Goal: Task Accomplishment & Management: Manage account settings

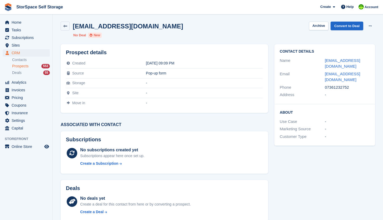
scroll to position [2, 0]
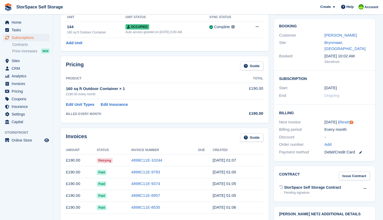
scroll to position [25, 0]
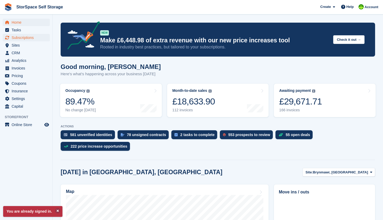
click at [28, 39] on span "Subscriptions" at bounding box center [28, 37] width 32 height 7
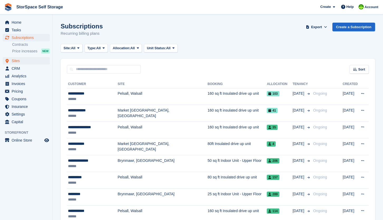
click at [31, 63] on span "Sites" at bounding box center [28, 60] width 32 height 7
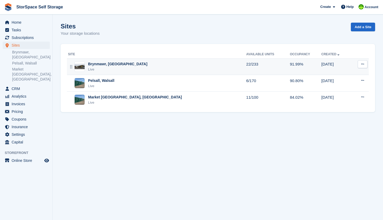
click at [114, 71] on div "Live" at bounding box center [117, 69] width 59 height 5
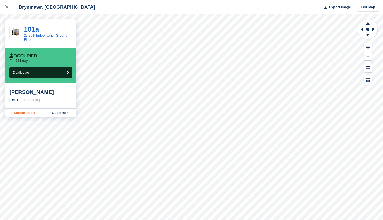
click at [19, 111] on link "Subscription" at bounding box center [24, 113] width 38 height 8
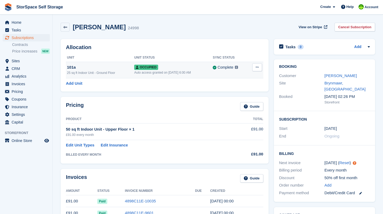
click at [259, 67] on button at bounding box center [257, 67] width 10 height 8
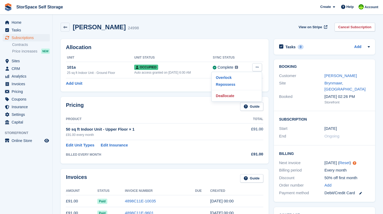
click at [187, 92] on div "Allocation Unit Unit Status Sync Status 101a 25 sq ft Indoor Unit - Ground Floo…" at bounding box center [164, 65] width 213 height 58
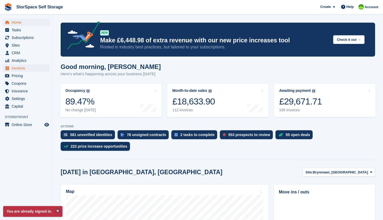
click at [20, 67] on span "Invoices" at bounding box center [28, 68] width 32 height 7
click at [28, 66] on span "Invoices" at bounding box center [28, 68] width 32 height 7
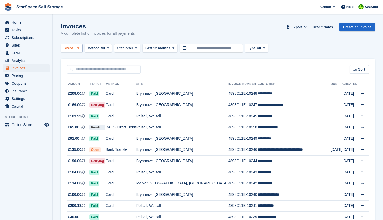
click at [82, 50] on button "Site: All" at bounding box center [72, 48] width 22 height 9
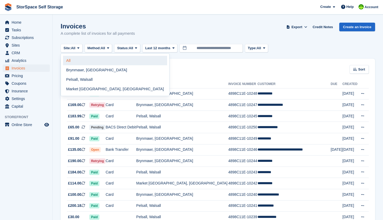
click at [81, 61] on link "All" at bounding box center [115, 60] width 104 height 9
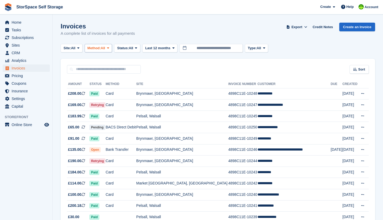
click at [110, 50] on span at bounding box center [108, 48] width 4 height 4
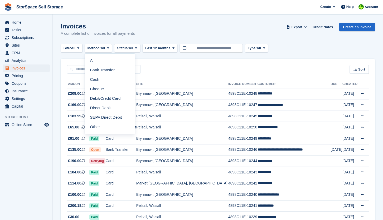
click at [115, 81] on link "Cash" at bounding box center [110, 79] width 46 height 9
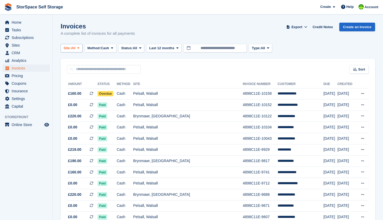
click at [80, 49] on span at bounding box center [78, 48] width 4 height 4
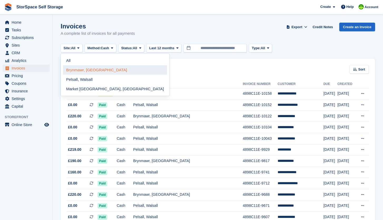
click at [95, 70] on link "Brynmawr, [GEOGRAPHIC_DATA]" at bounding box center [115, 69] width 104 height 9
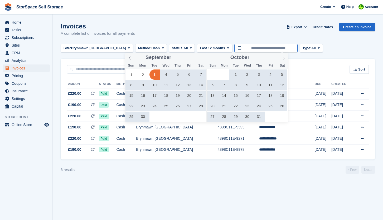
click at [279, 49] on input "**********" at bounding box center [265, 48] width 63 height 9
click at [129, 60] on icon at bounding box center [130, 58] width 4 height 4
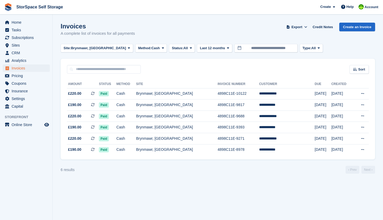
click at [148, 20] on section "Invoices A complete list of invoices for all payments Export Export Invoices Ex…" at bounding box center [218, 110] width 330 height 220
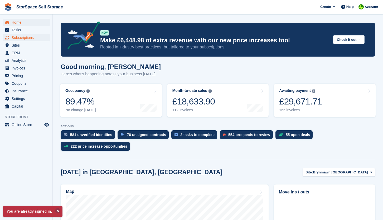
click at [27, 37] on span "Subscriptions" at bounding box center [28, 37] width 32 height 7
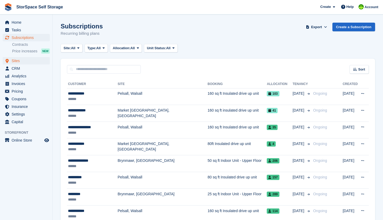
click at [31, 61] on span "Sites" at bounding box center [28, 60] width 32 height 7
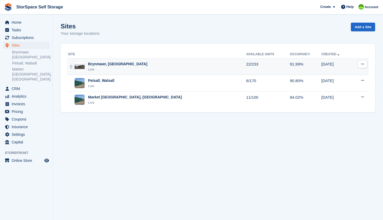
click at [87, 65] on div "Brynmawr, South Wales Live" at bounding box center [157, 66] width 178 height 11
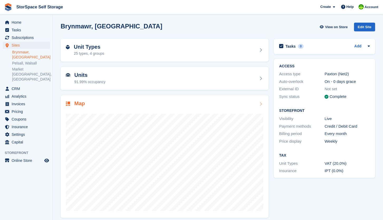
scroll to position [4, 0]
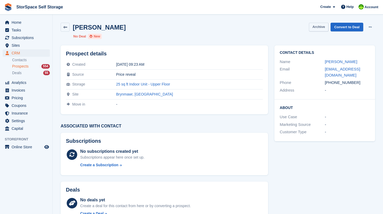
click at [315, 30] on button "Archive" at bounding box center [318, 27] width 19 height 9
